Goal: Information Seeking & Learning: Find specific page/section

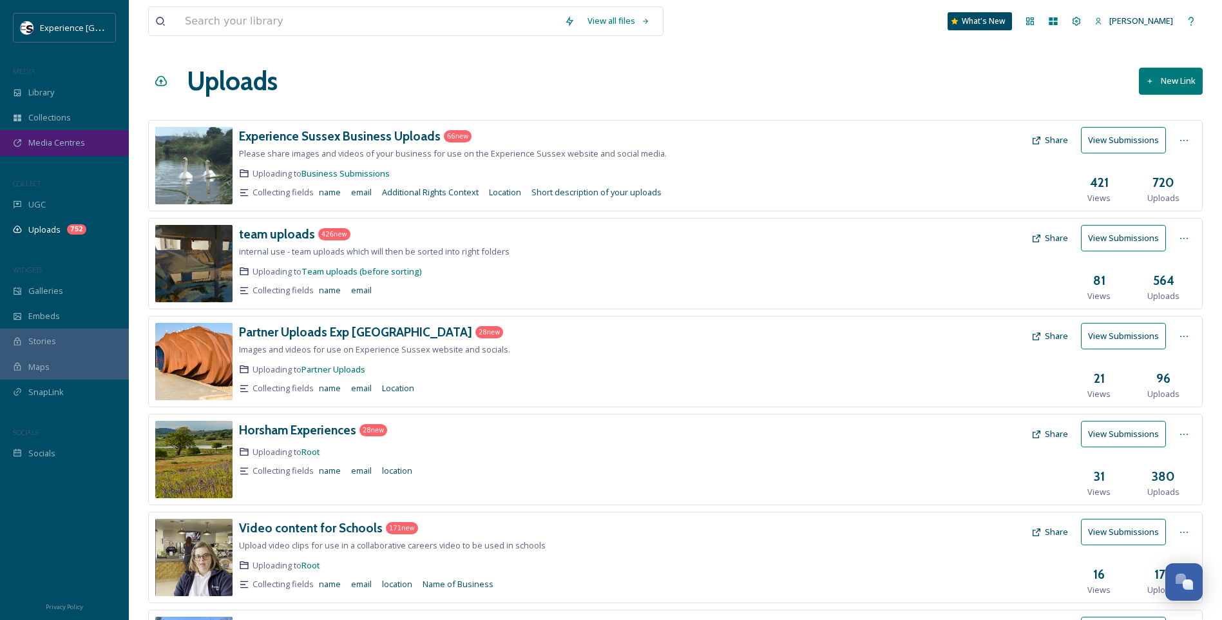
click at [88, 143] on div "Media Centres" at bounding box center [64, 142] width 129 height 25
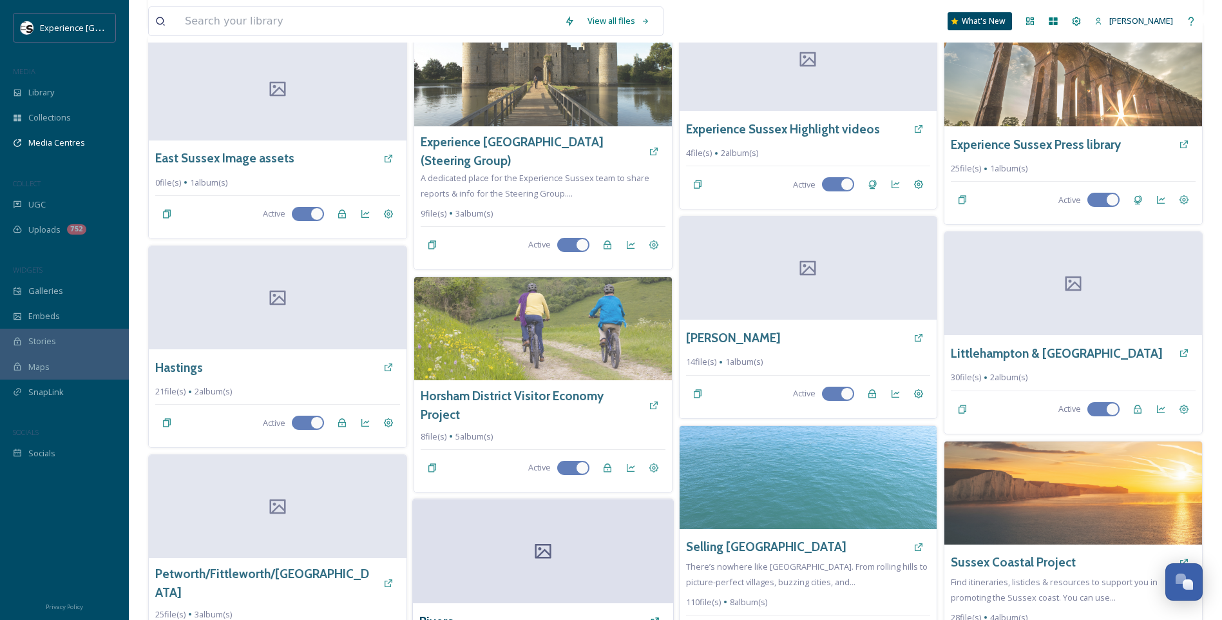
scroll to position [327, 0]
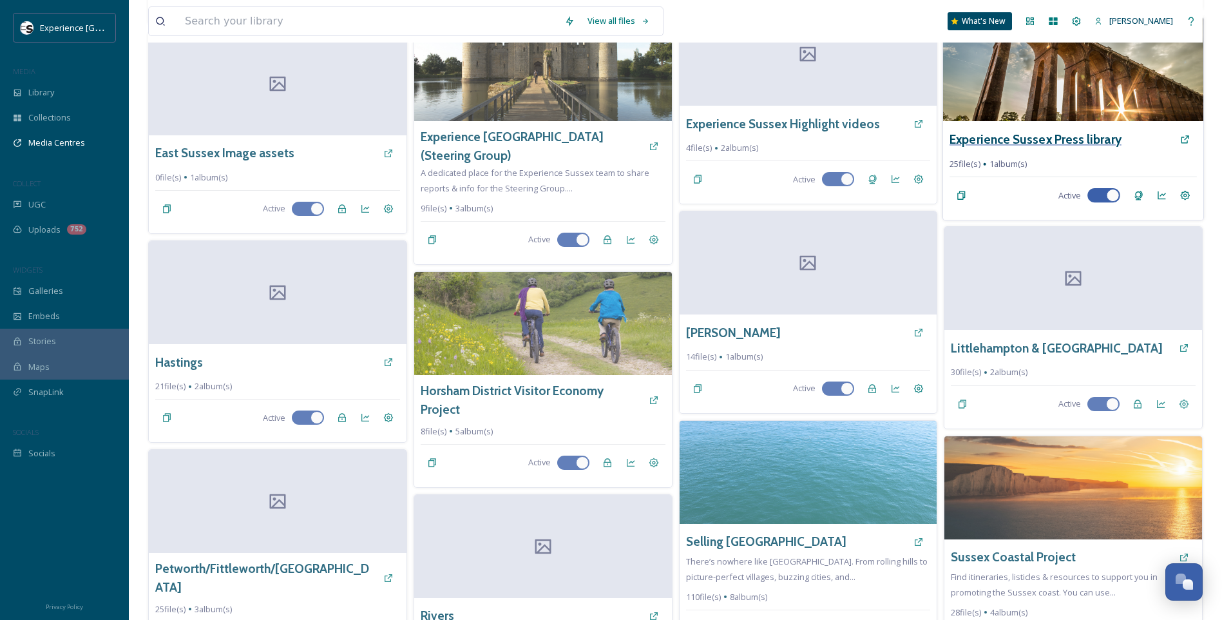
click at [986, 140] on h3 "Experience Sussex Press library" at bounding box center [1035, 139] width 172 height 19
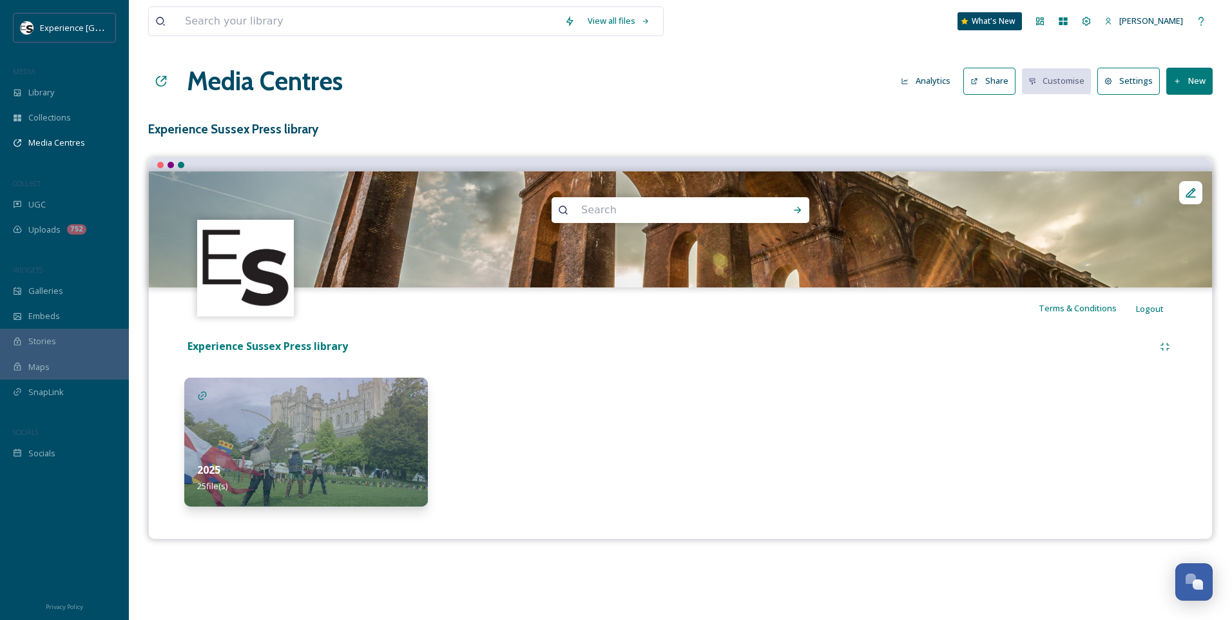
click at [348, 431] on img at bounding box center [305, 441] width 243 height 129
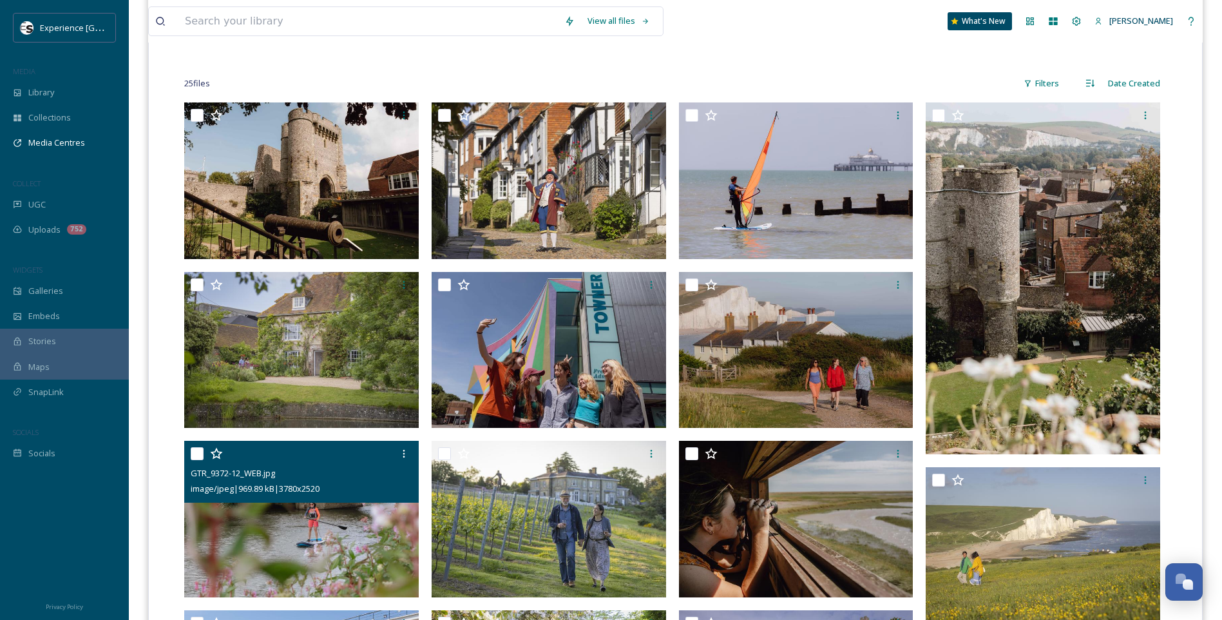
scroll to position [290, 0]
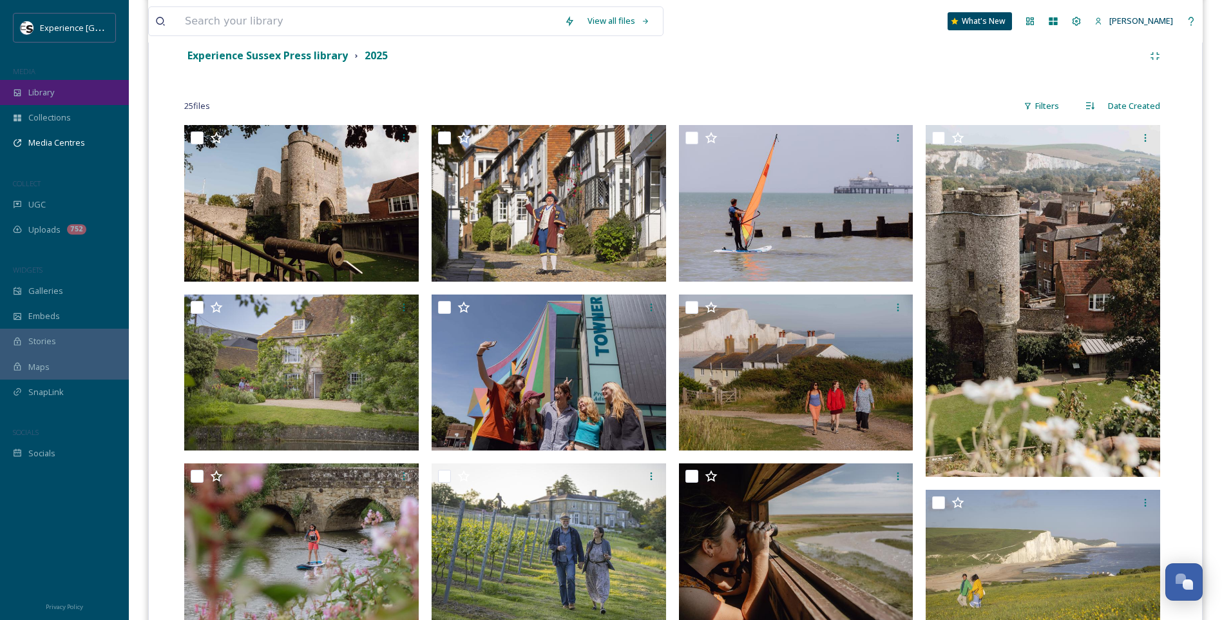
click at [61, 102] on div "Library" at bounding box center [64, 92] width 129 height 25
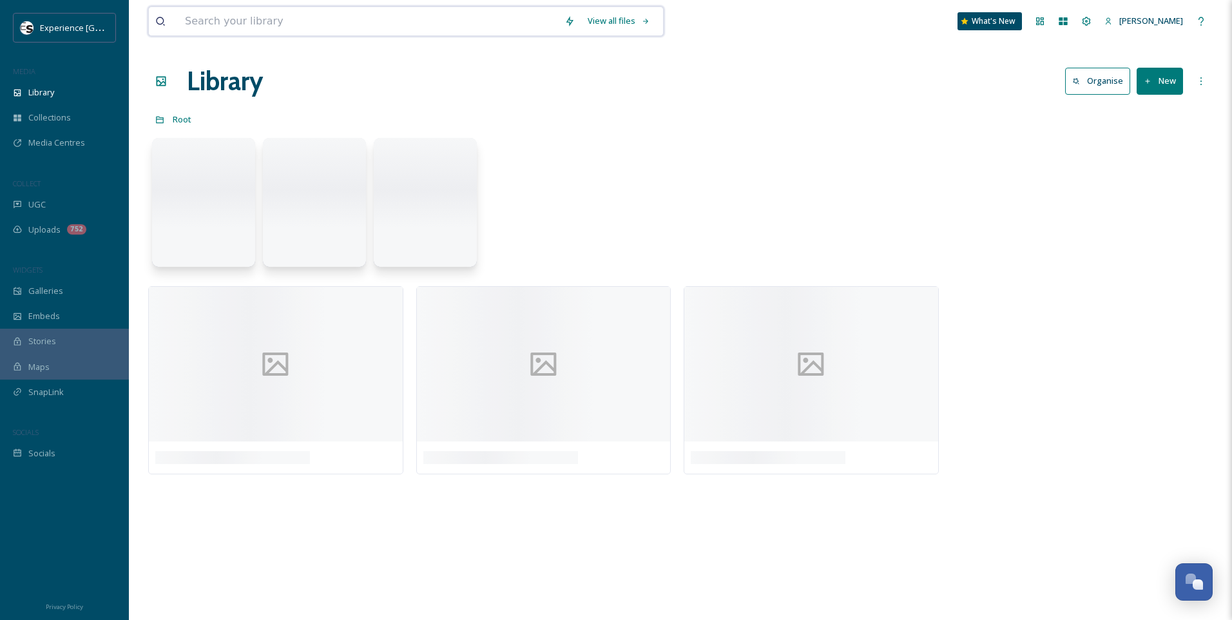
click at [231, 18] on input at bounding box center [367, 21] width 379 height 28
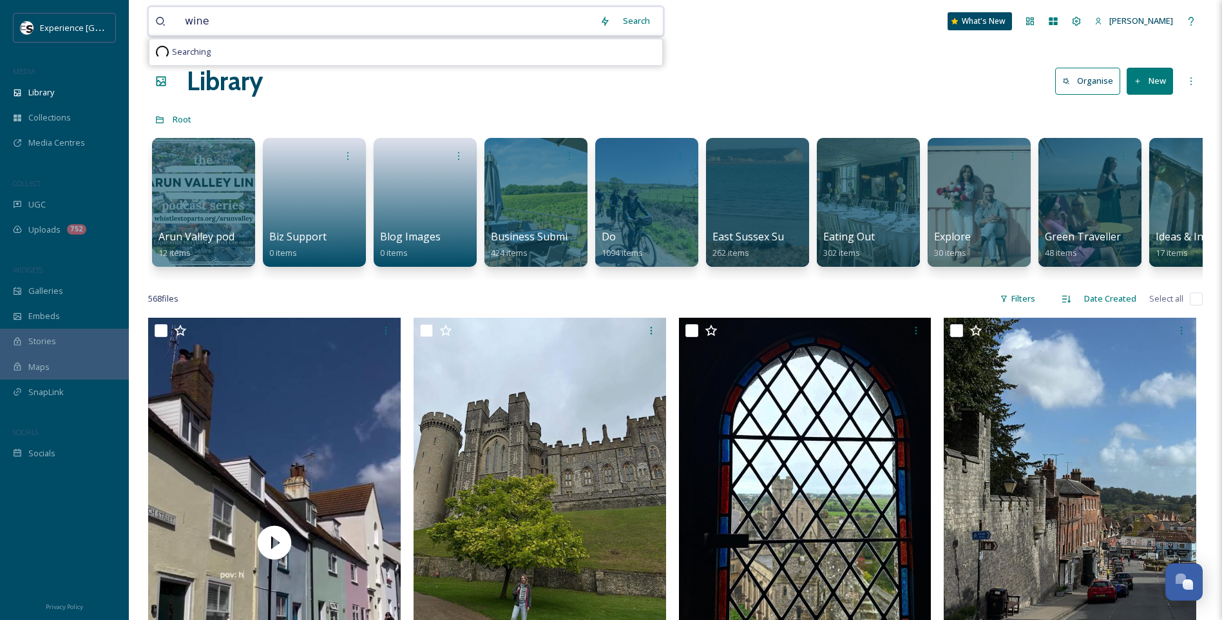
type input "wine"
click at [643, 20] on div "Search" at bounding box center [636, 20] width 40 height 25
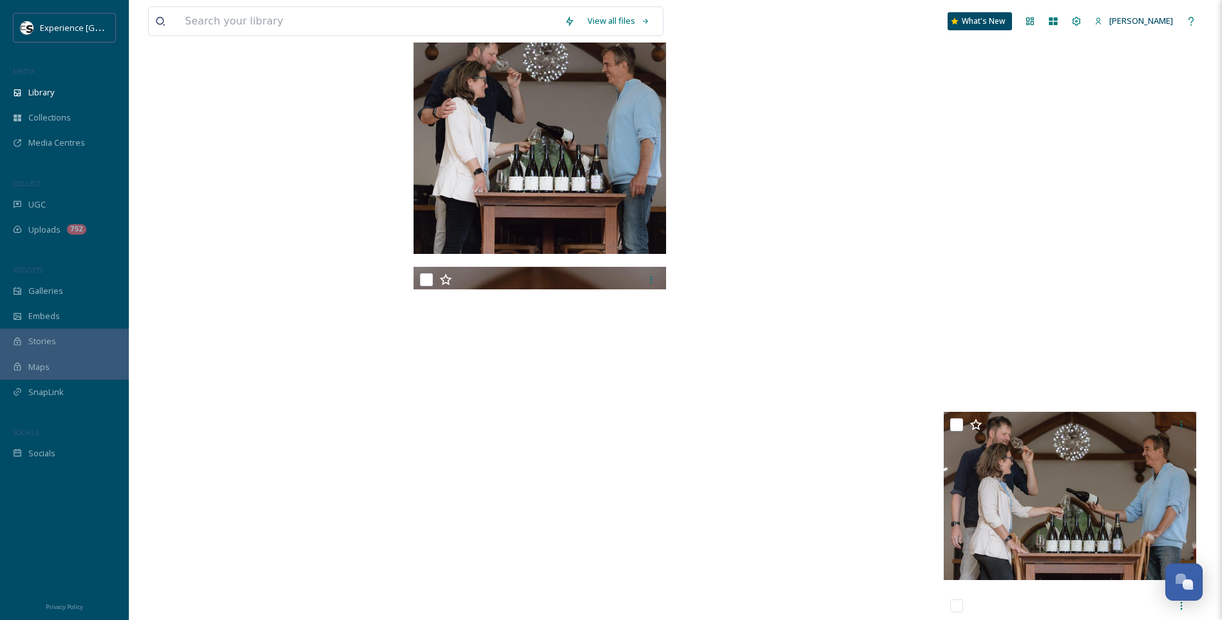
scroll to position [11800, 0]
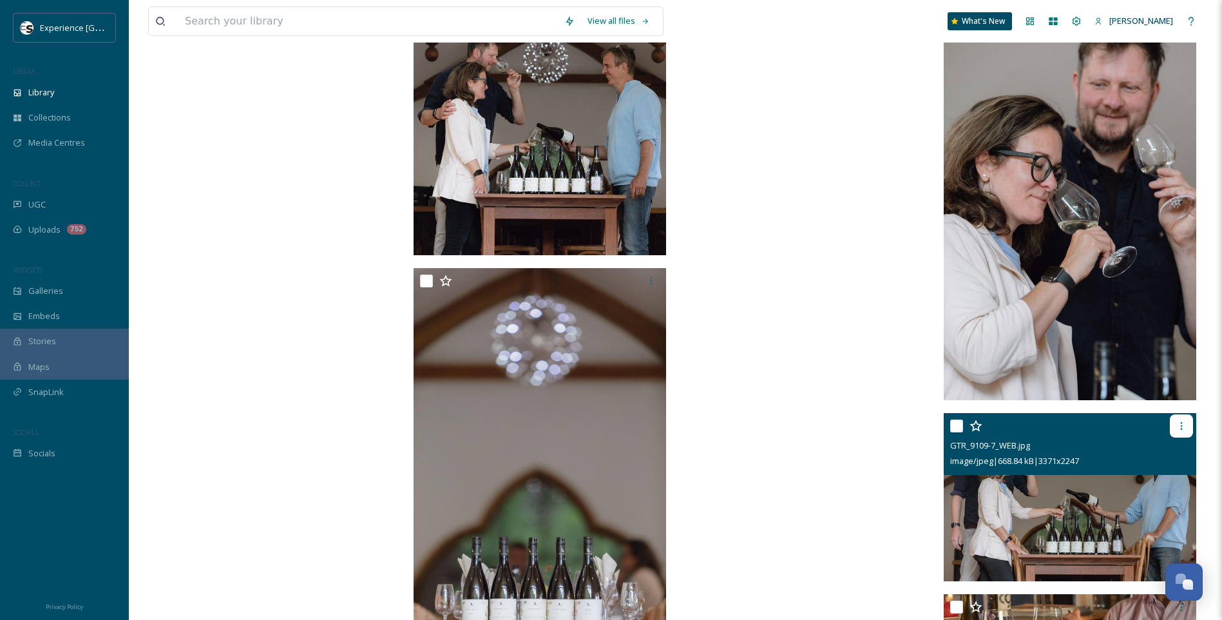
click at [1179, 424] on icon at bounding box center [1181, 426] width 10 height 10
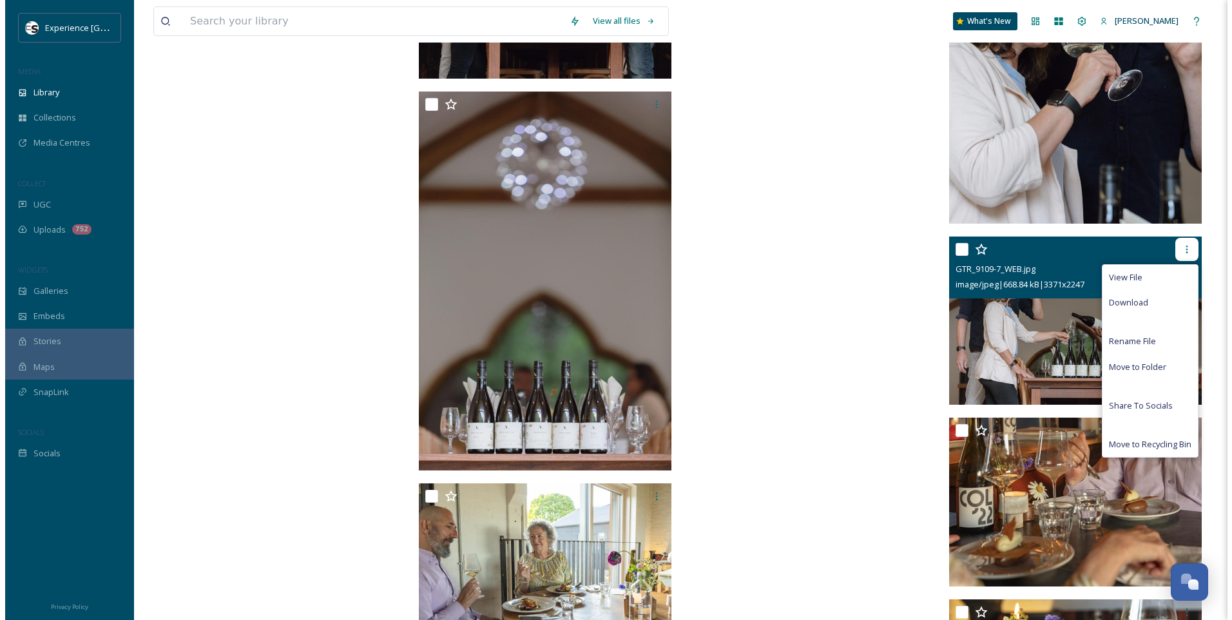
scroll to position [11993, 0]
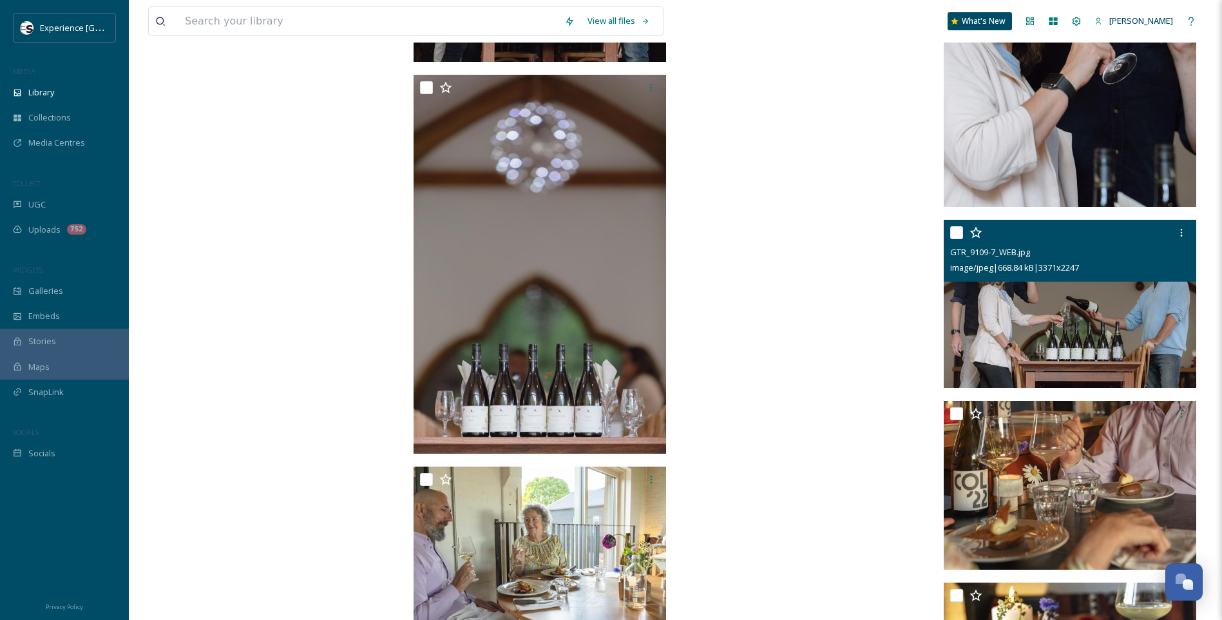
click at [957, 235] on input "checkbox" at bounding box center [956, 232] width 13 height 13
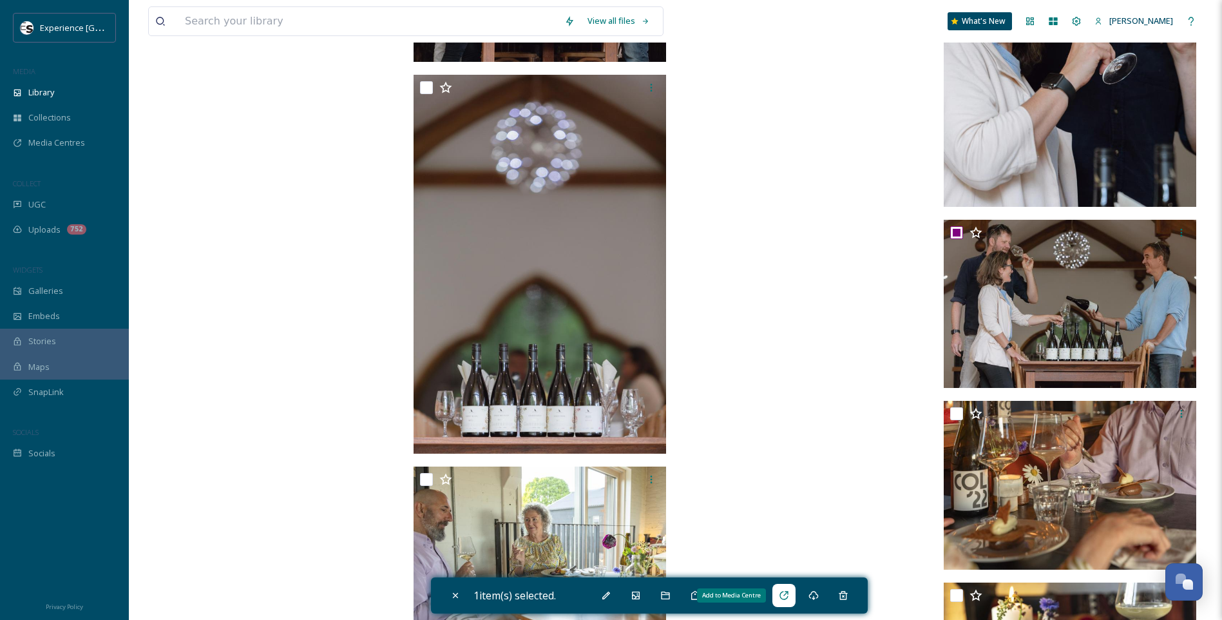
click at [793, 593] on div "Add to Media Centre" at bounding box center [783, 595] width 23 height 23
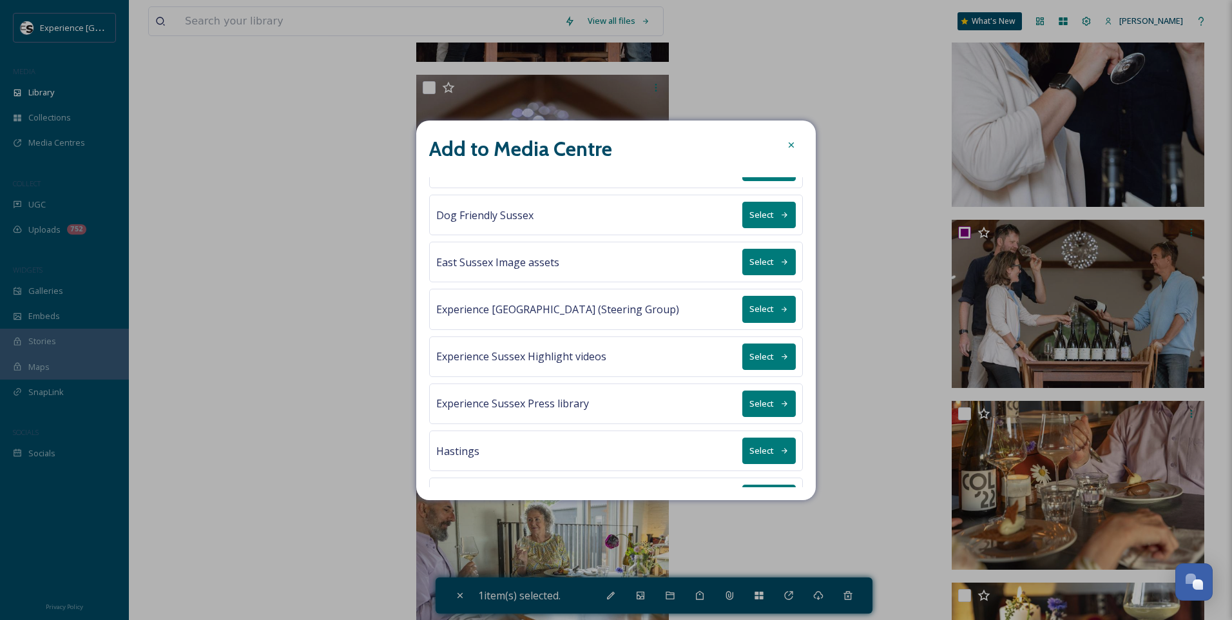
scroll to position [129, 0]
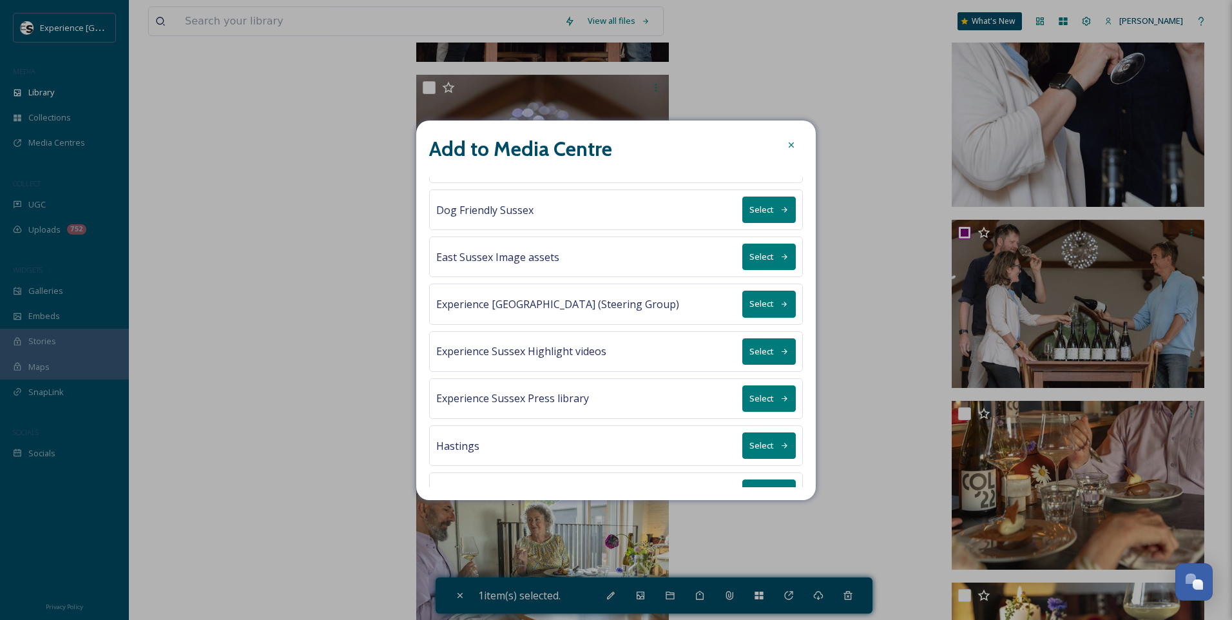
click at [761, 400] on button "Select" at bounding box center [768, 398] width 53 height 26
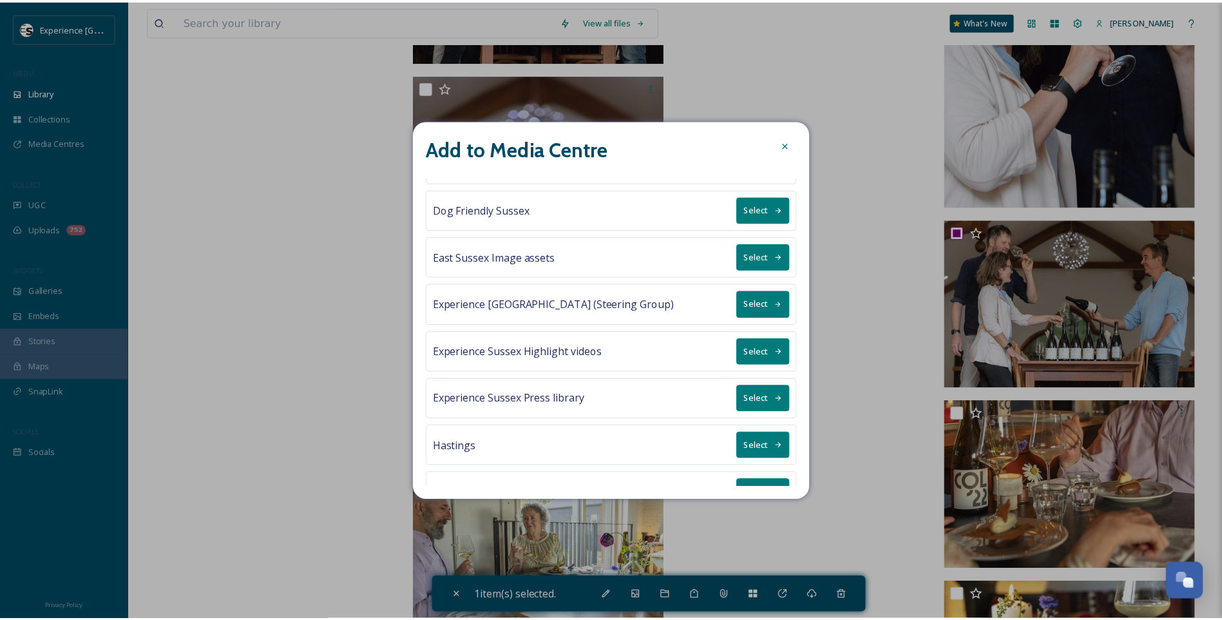
scroll to position [0, 0]
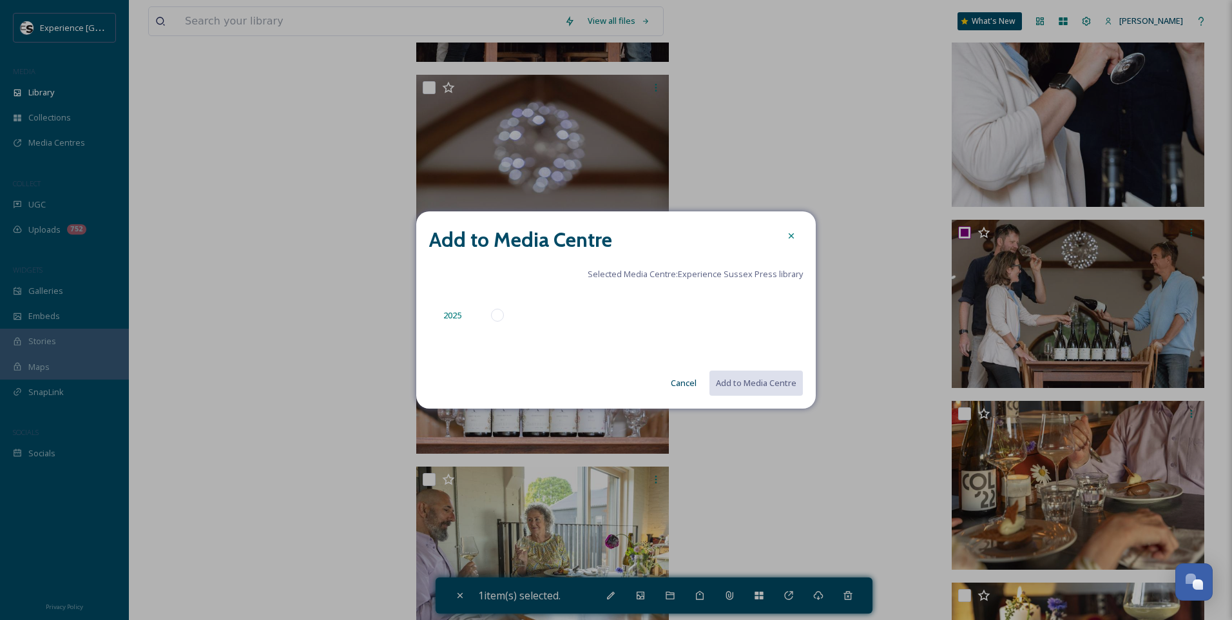
click at [493, 315] on div at bounding box center [497, 315] width 13 height 13
click at [750, 380] on button "Add to Media Centre" at bounding box center [755, 383] width 95 height 26
checkbox input "false"
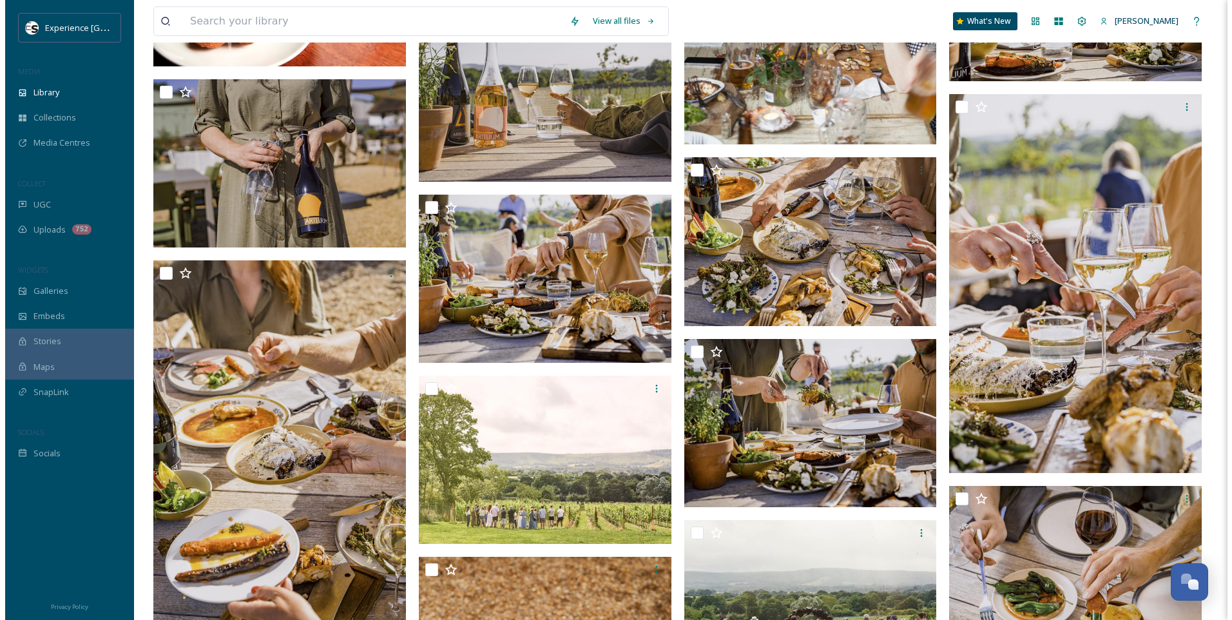
scroll to position [644, 0]
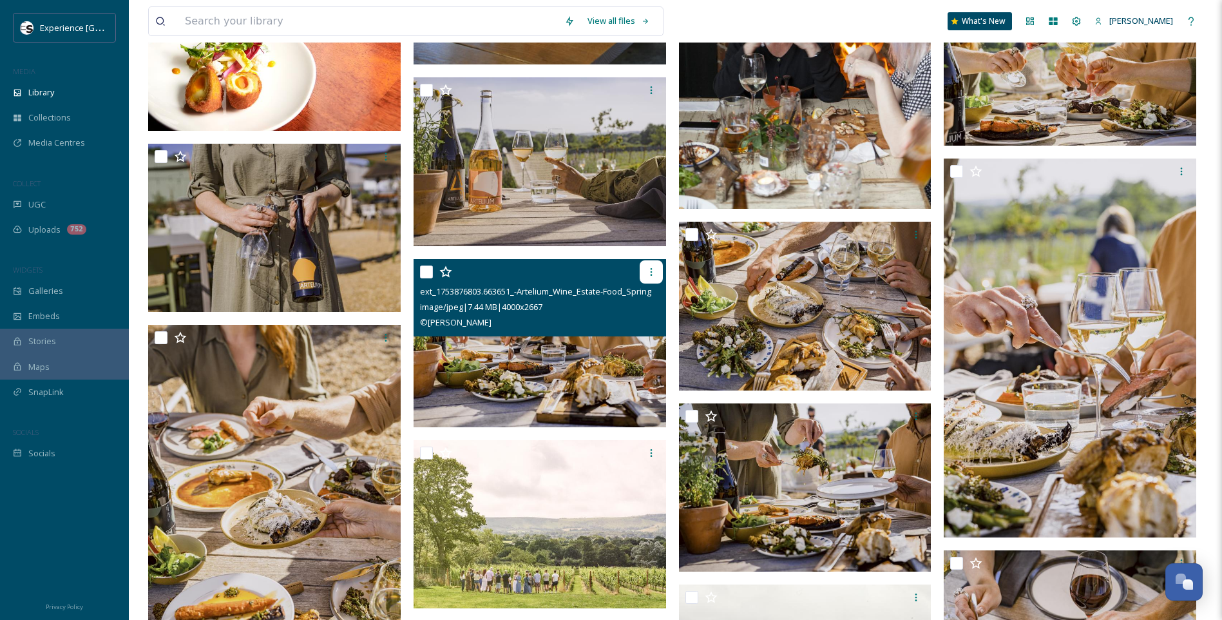
click at [651, 267] on icon at bounding box center [651, 272] width 10 height 10
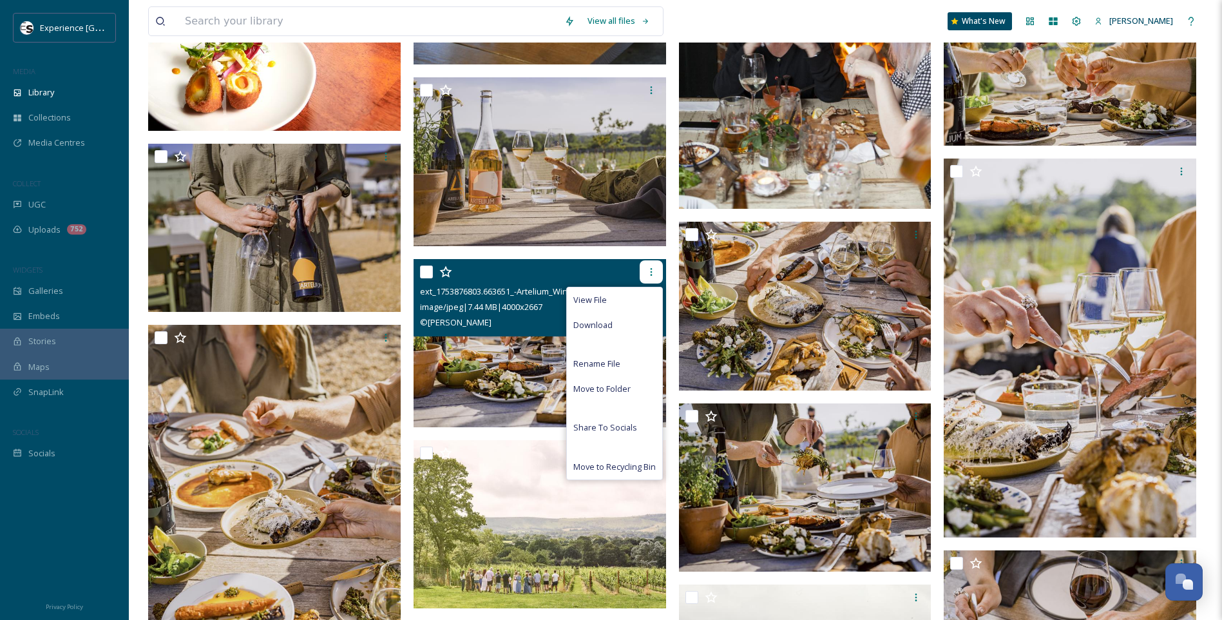
click at [651, 267] on icon at bounding box center [651, 272] width 10 height 10
click at [431, 271] on input "checkbox" at bounding box center [426, 271] width 13 height 13
checkbox input "true"
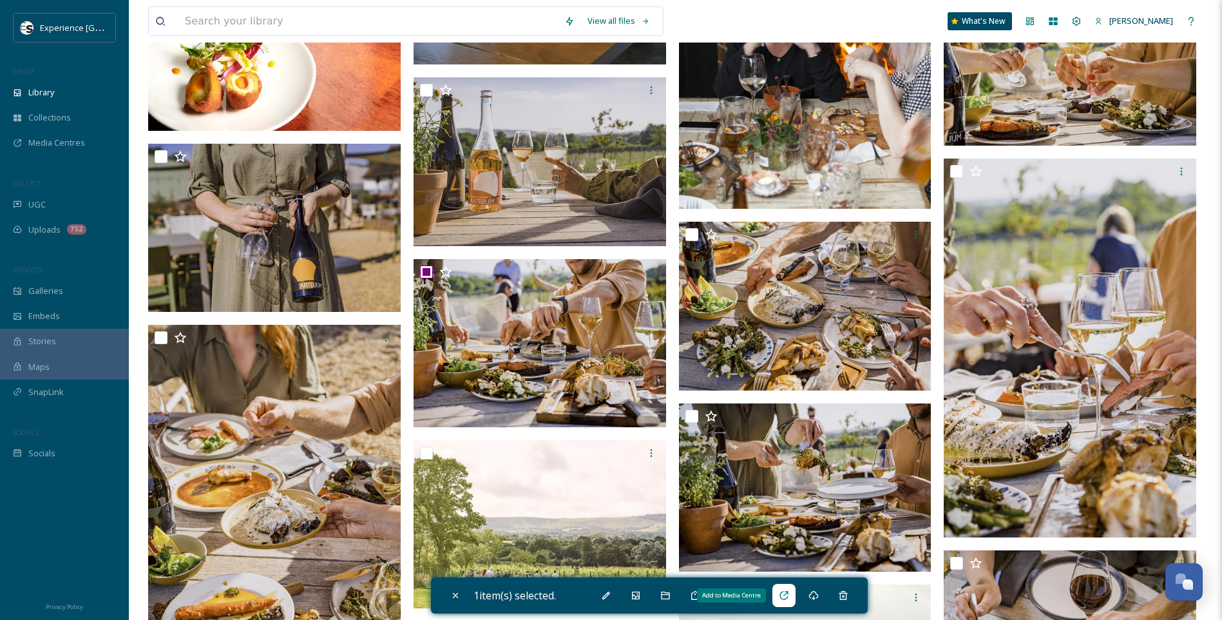
click at [793, 593] on div "Add to Media Centre" at bounding box center [783, 595] width 23 height 23
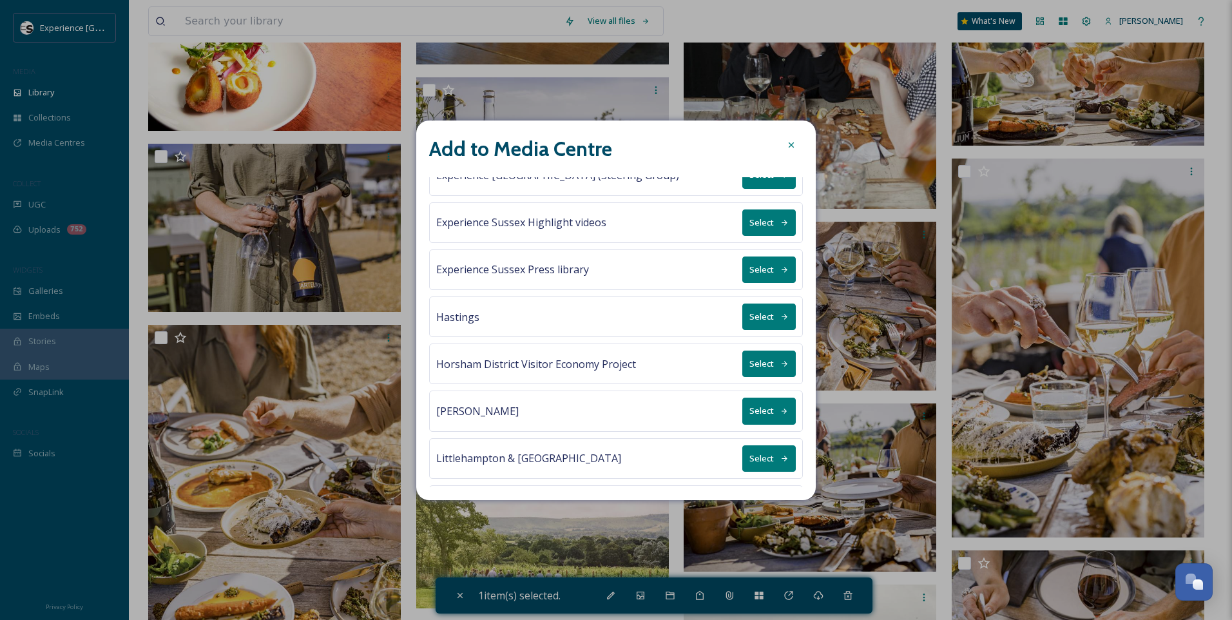
scroll to position [193, 0]
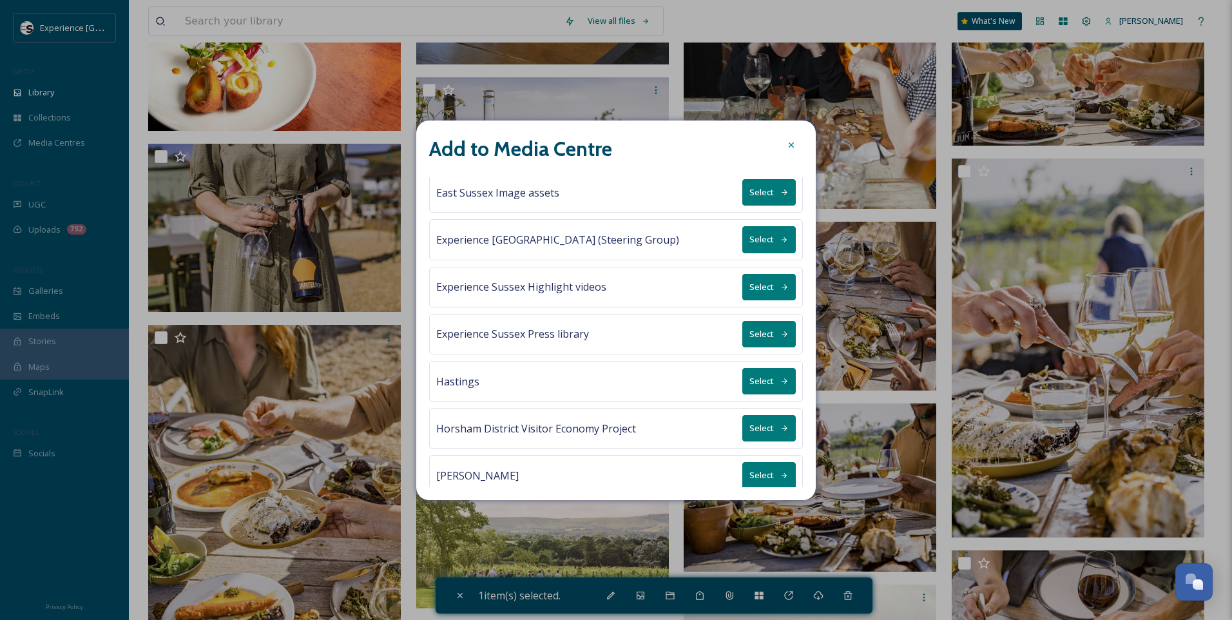
click at [756, 332] on button "Select" at bounding box center [768, 334] width 53 height 26
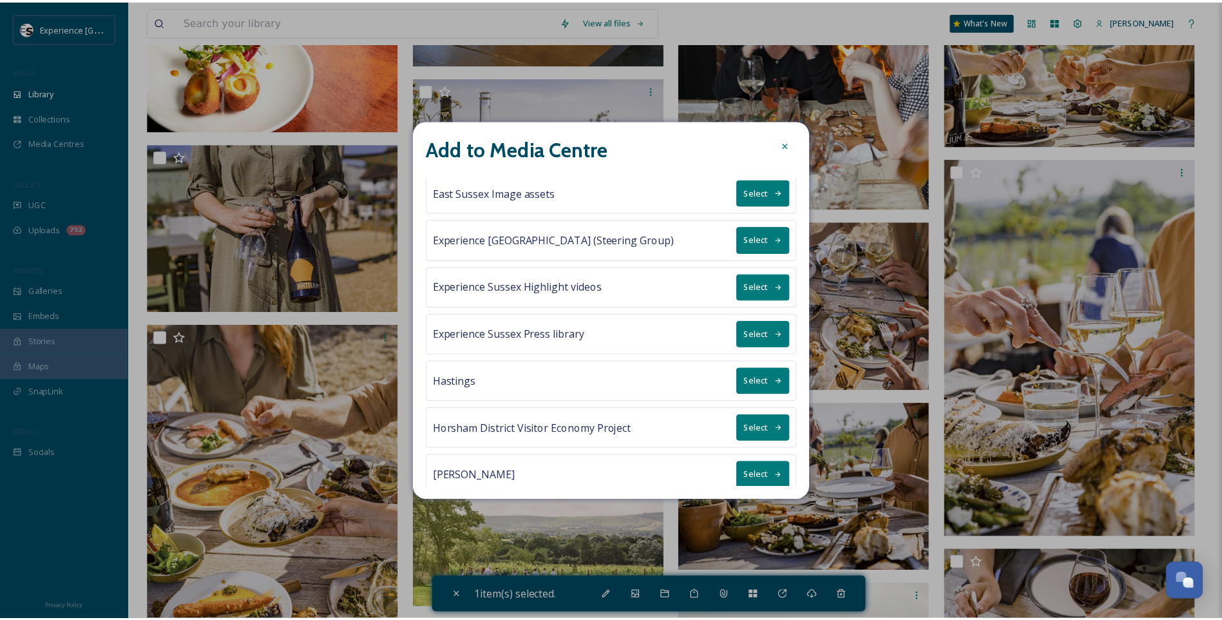
scroll to position [0, 0]
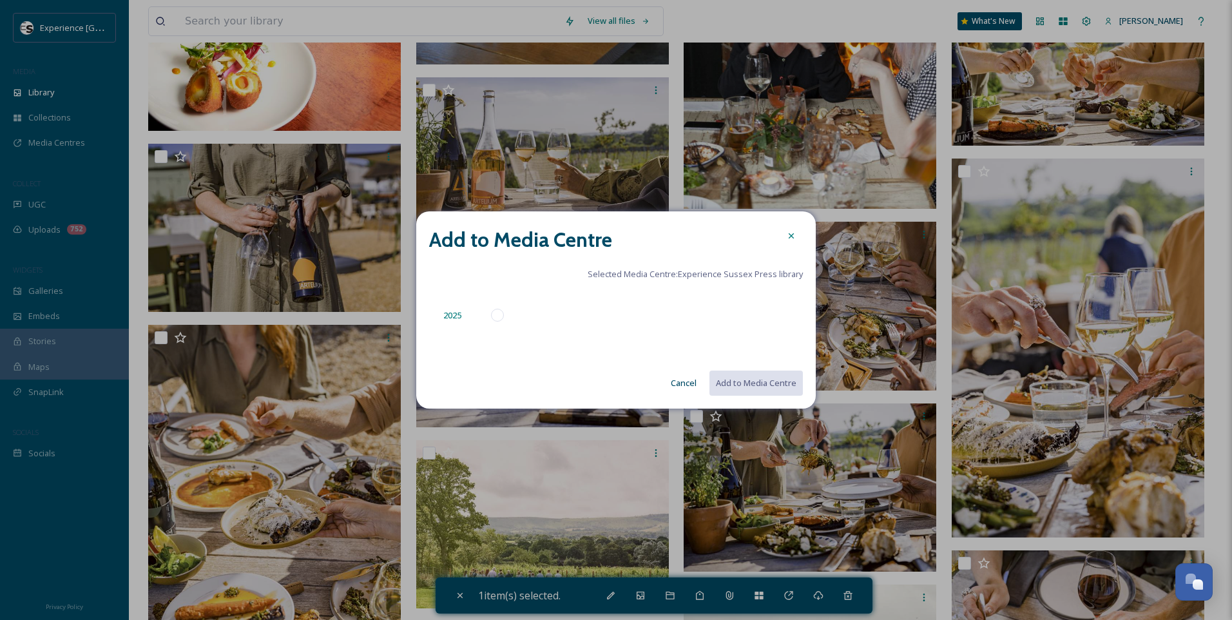
click at [474, 312] on div "2025" at bounding box center [473, 315] width 89 height 31
click at [791, 238] on icon at bounding box center [791, 235] width 10 height 10
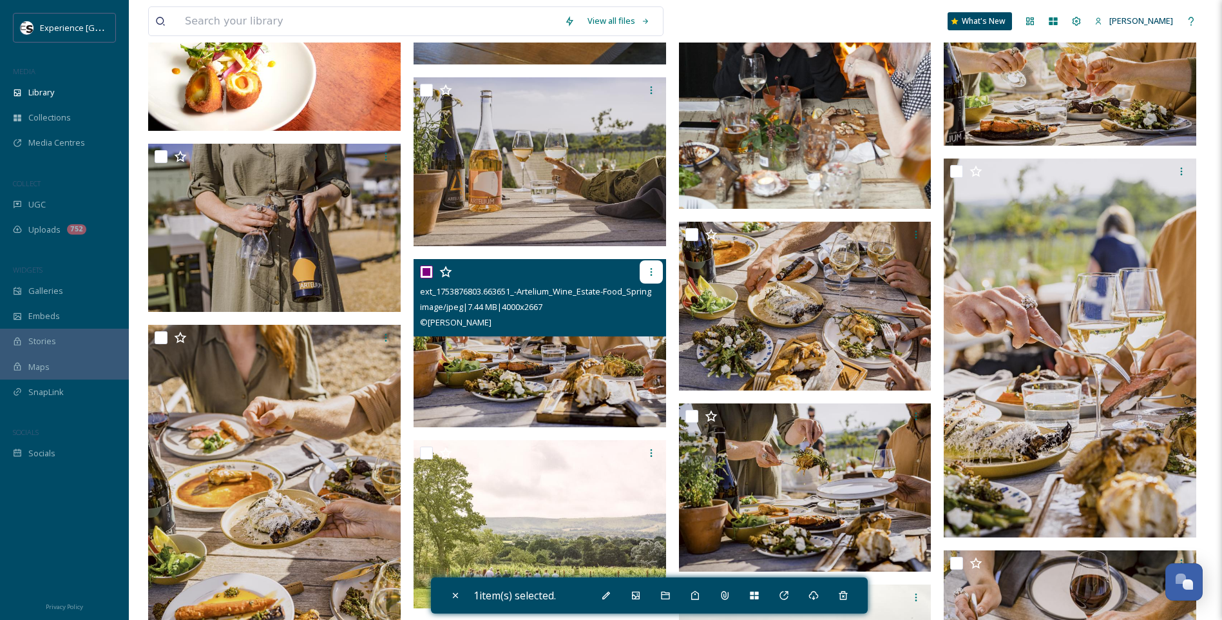
click at [652, 272] on icon at bounding box center [651, 272] width 10 height 10
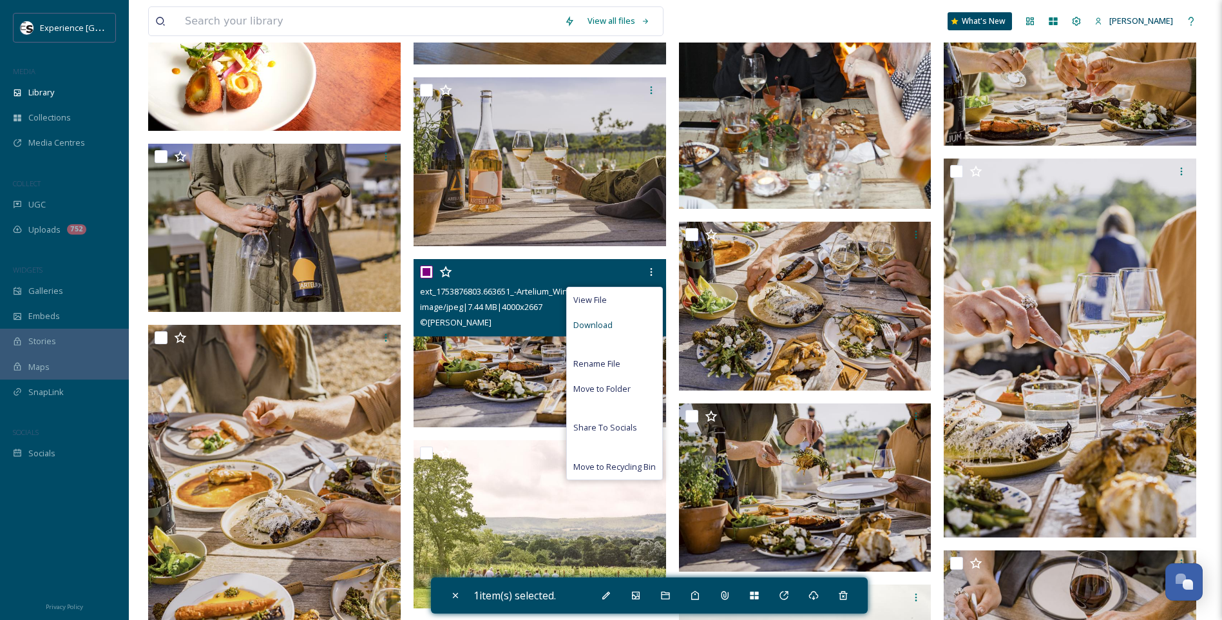
click at [620, 323] on div "Download" at bounding box center [614, 324] width 95 height 25
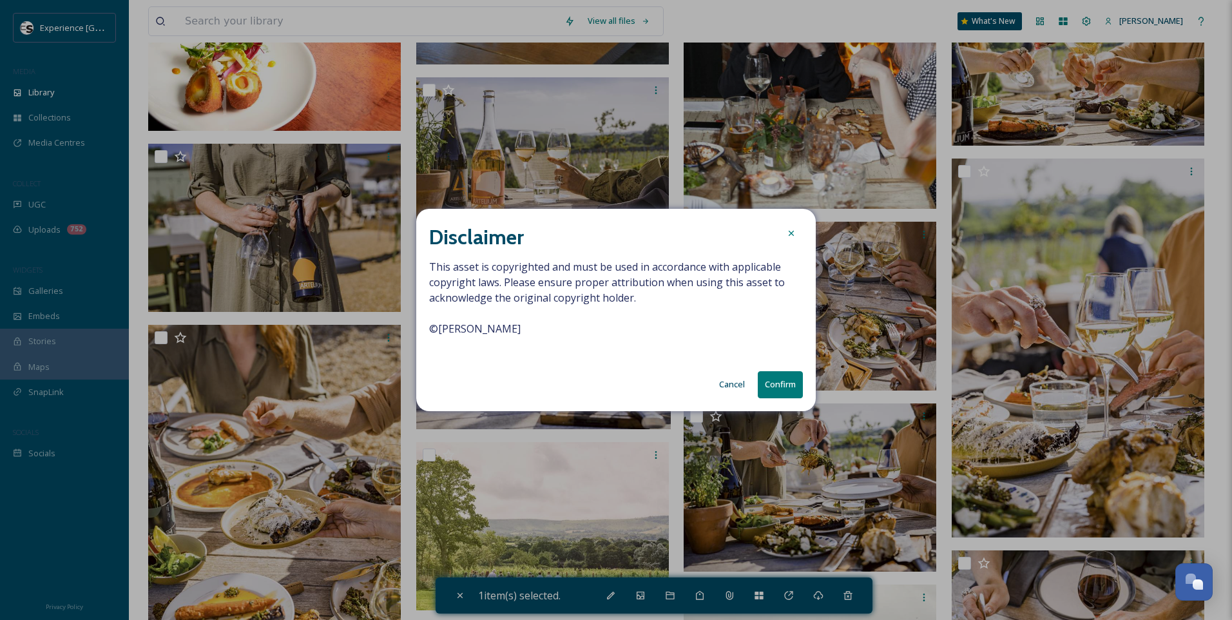
click at [794, 233] on icon at bounding box center [791, 233] width 10 height 10
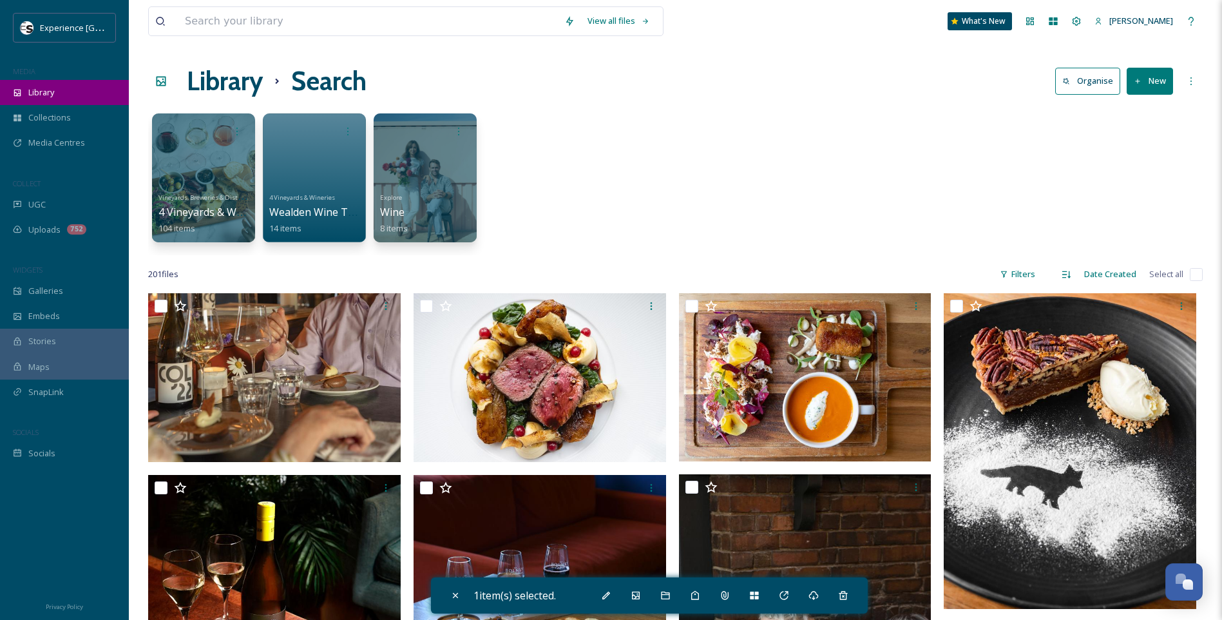
click at [35, 84] on div "Library" at bounding box center [64, 92] width 129 height 25
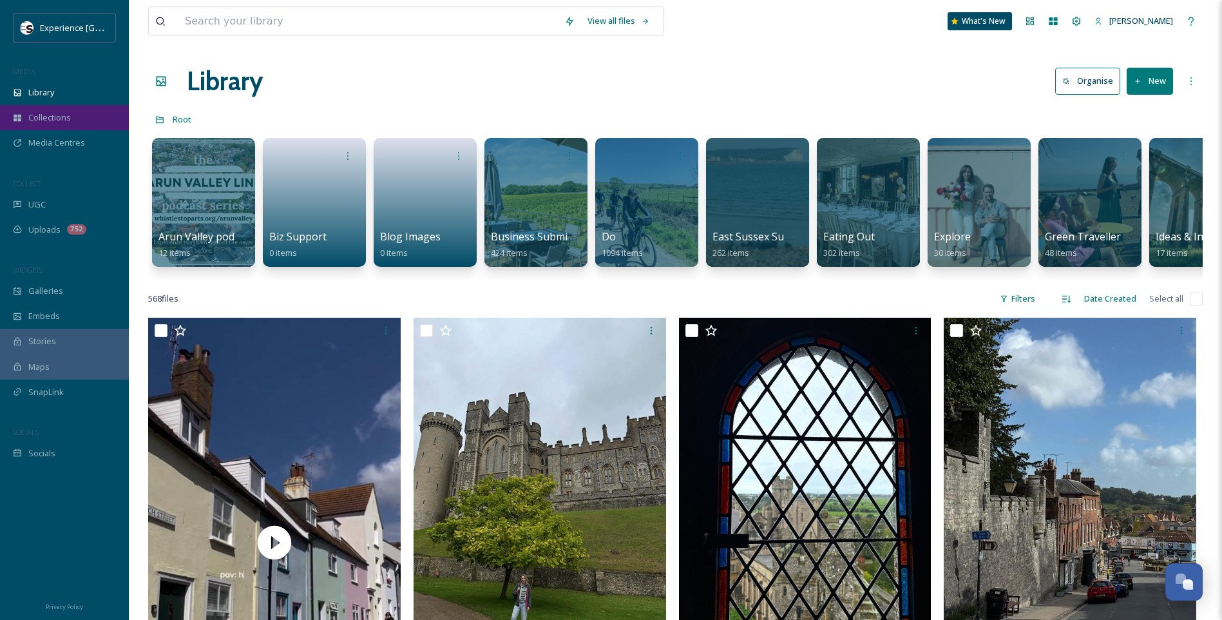
click at [52, 126] on div "Collections" at bounding box center [64, 117] width 129 height 25
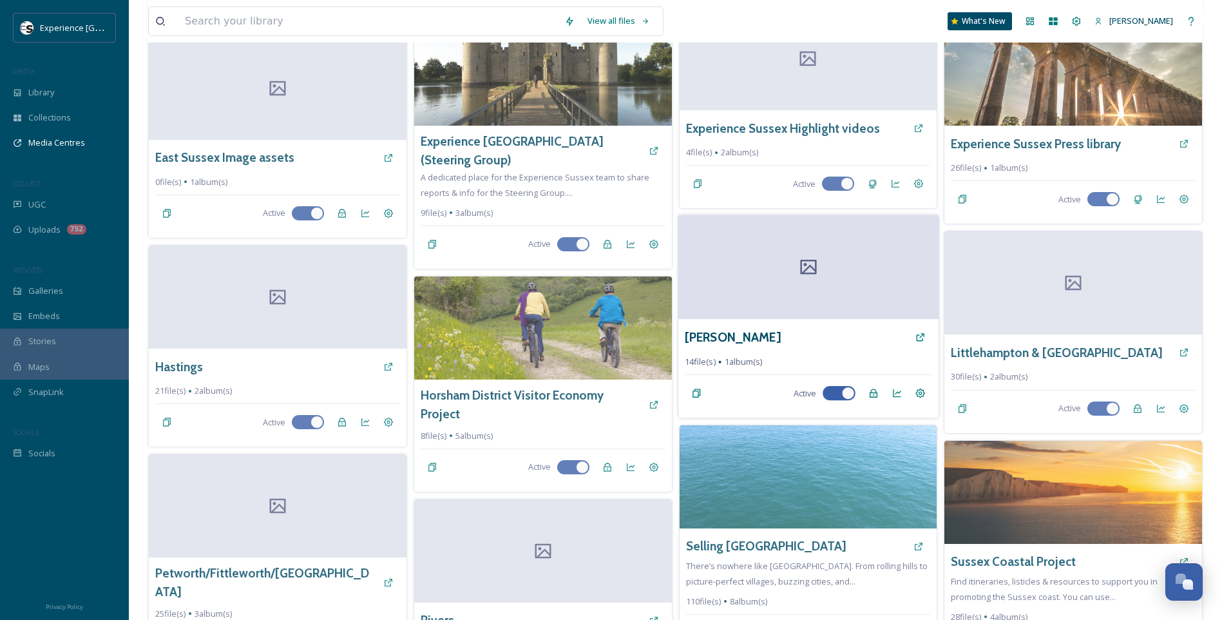
scroll to position [193, 0]
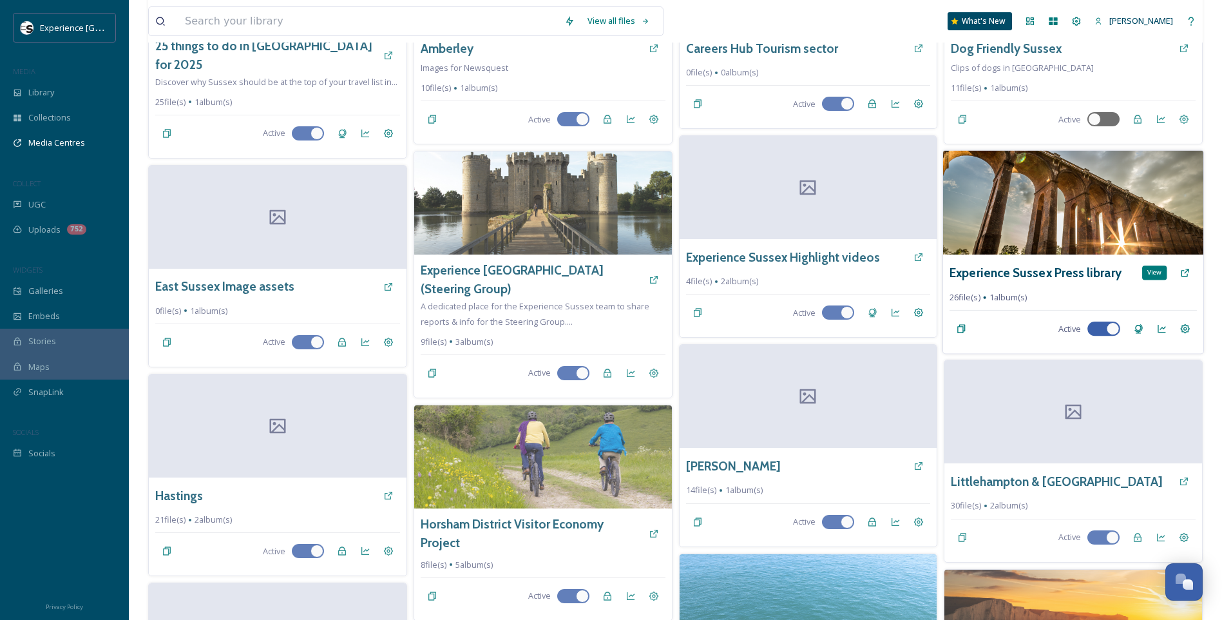
click at [1183, 269] on icon at bounding box center [1185, 272] width 10 height 10
click at [1042, 270] on h3 "Experience Sussex Press library" at bounding box center [1035, 272] width 172 height 19
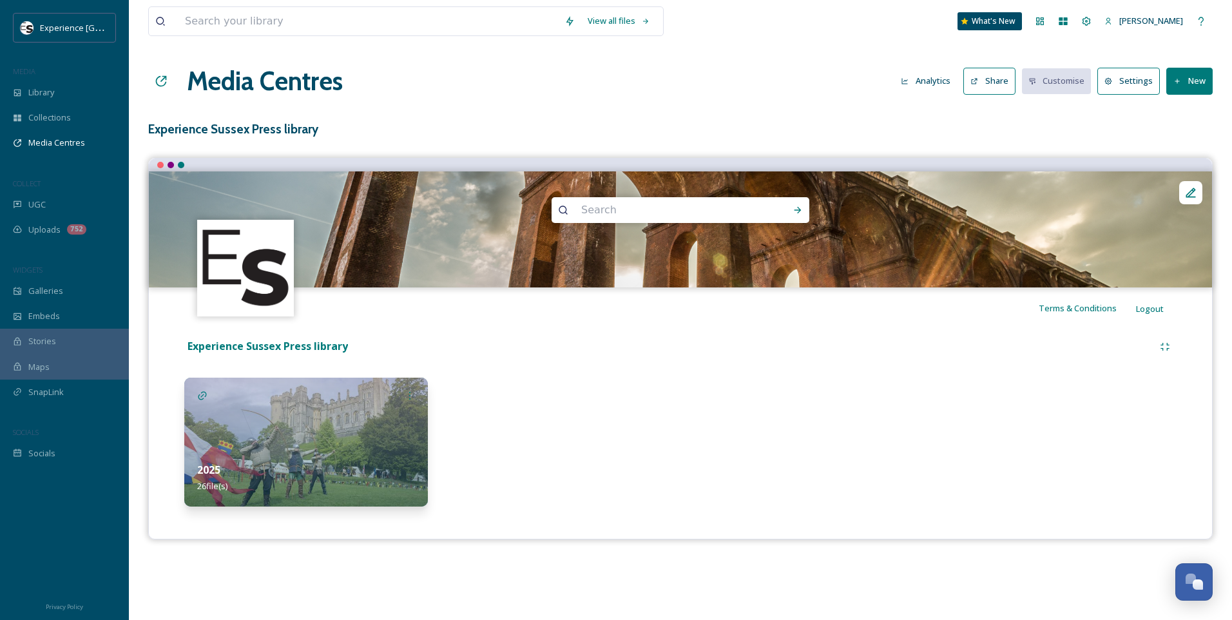
click at [1002, 75] on button "Share" at bounding box center [989, 81] width 52 height 26
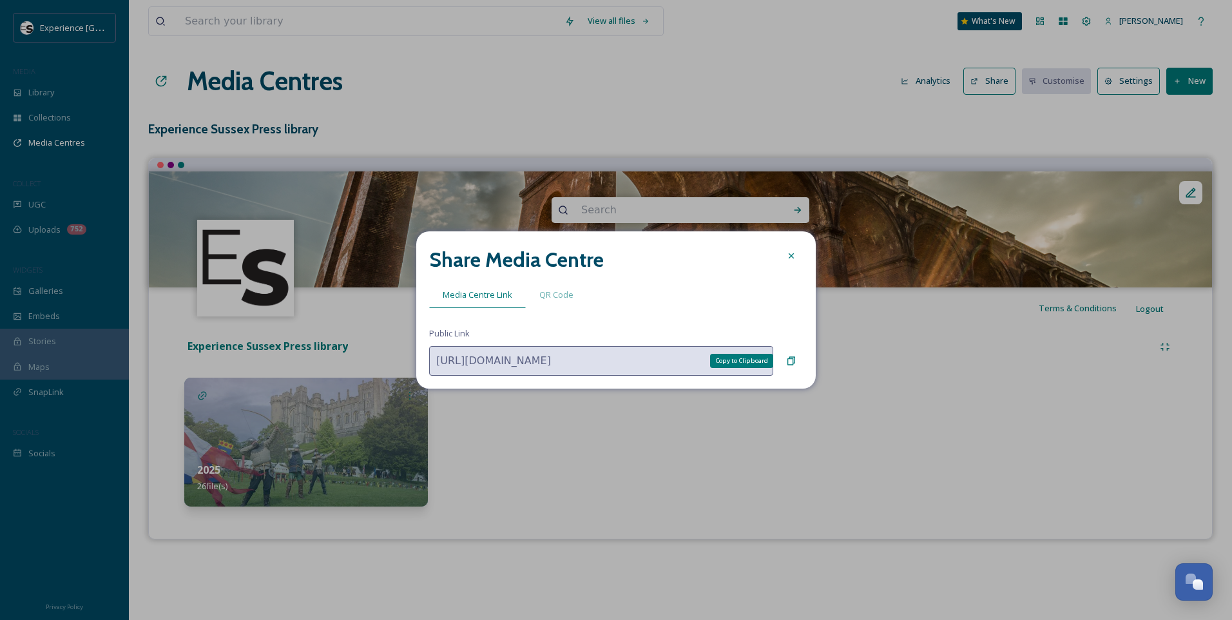
click at [789, 361] on icon at bounding box center [791, 361] width 10 height 10
click at [794, 248] on div at bounding box center [790, 255] width 23 height 23
